Goal: Information Seeking & Learning: Learn about a topic

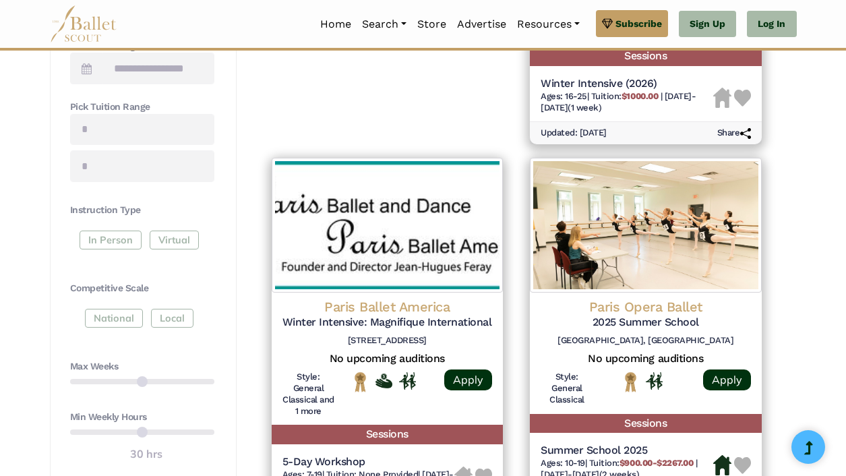
scroll to position [530, 0]
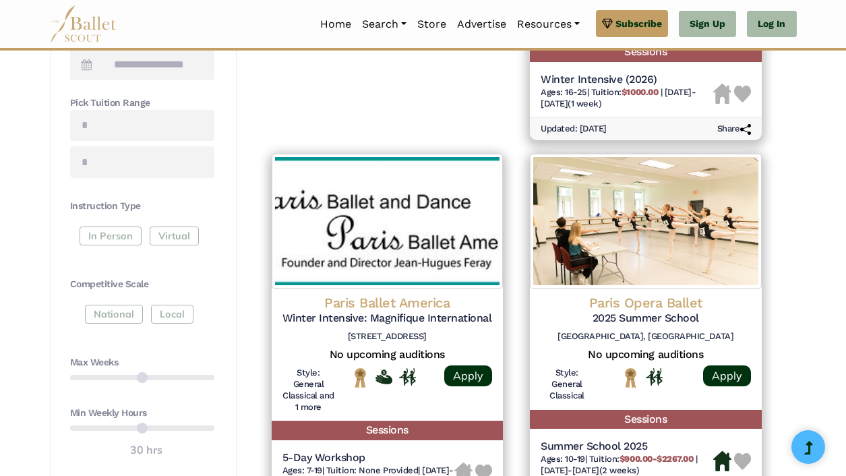
click at [117, 235] on div "In Person Virtual" at bounding box center [142, 238] width 144 height 24
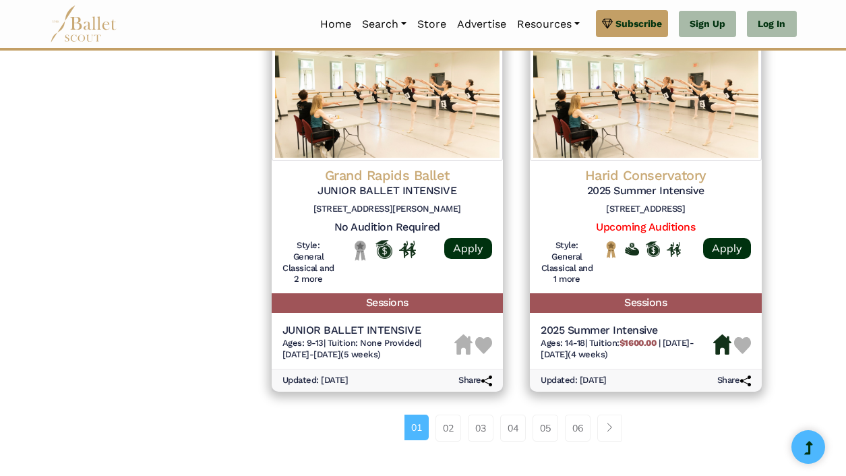
scroll to position [1842, 0]
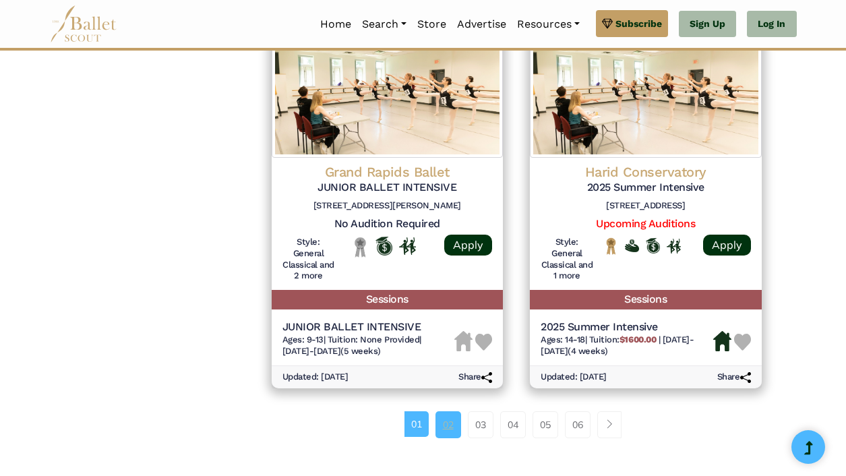
click at [451, 411] on link "02" at bounding box center [448, 424] width 26 height 27
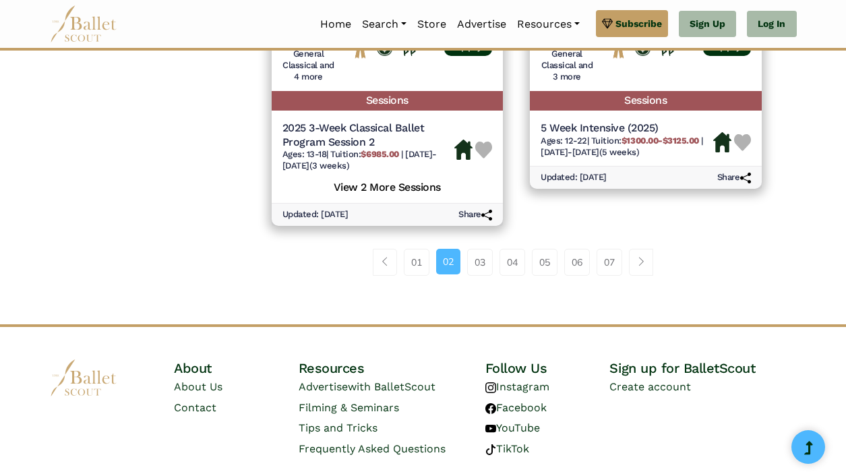
scroll to position [2065, 0]
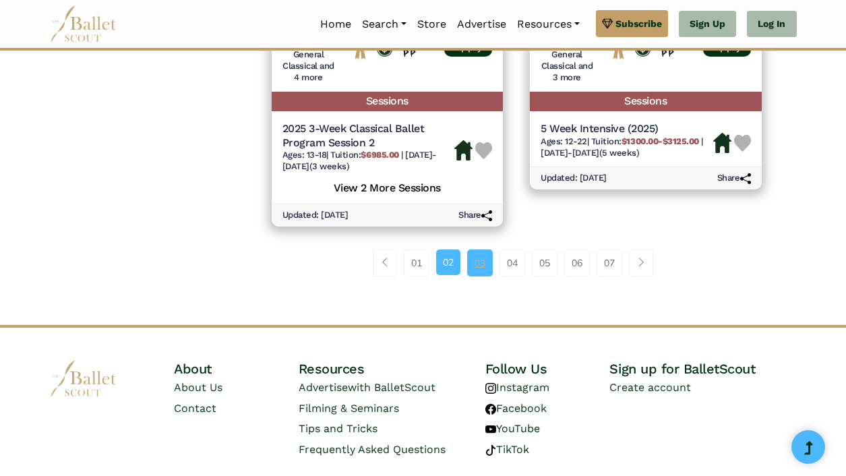
click at [485, 249] on link "03" at bounding box center [480, 262] width 26 height 27
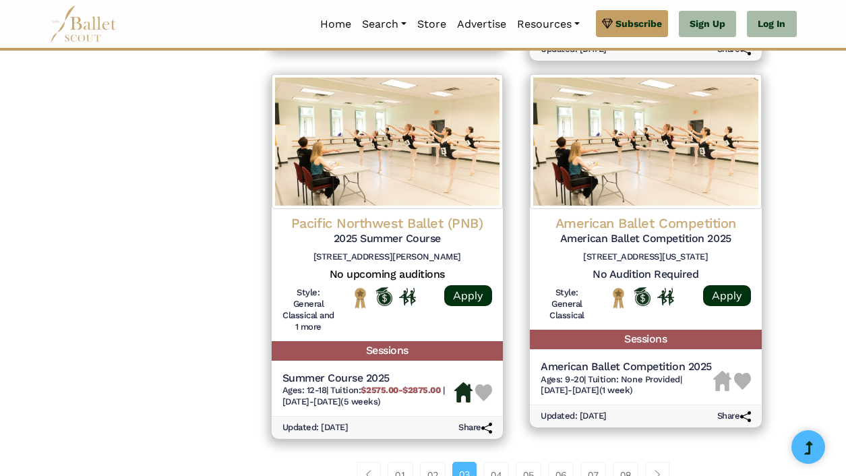
scroll to position [1835, 0]
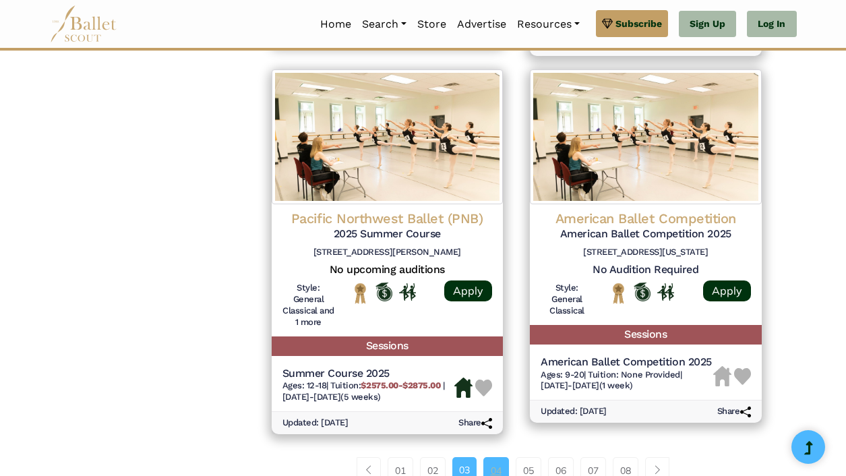
click at [499, 457] on link "04" at bounding box center [496, 470] width 26 height 27
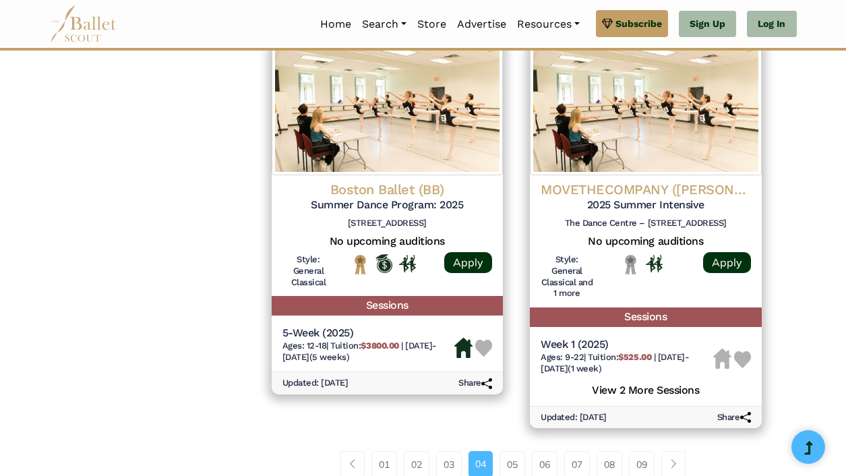
scroll to position [1826, 0]
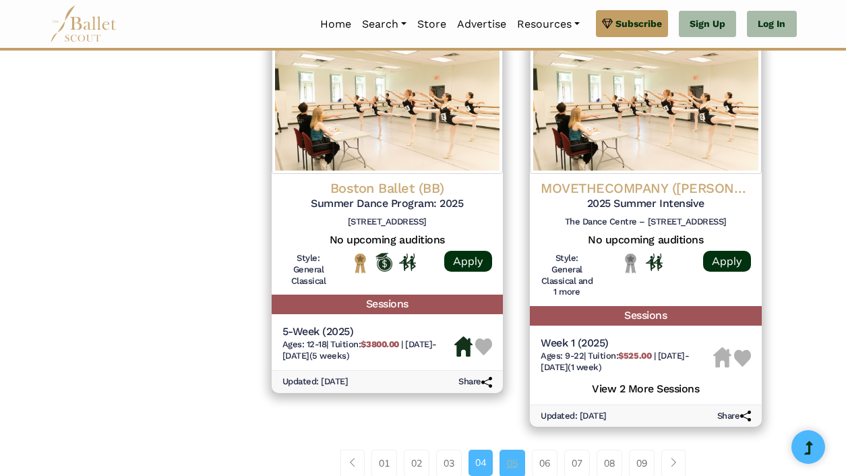
click at [516, 449] on link "05" at bounding box center [512, 462] width 26 height 27
